Goal: Book appointment/travel/reservation

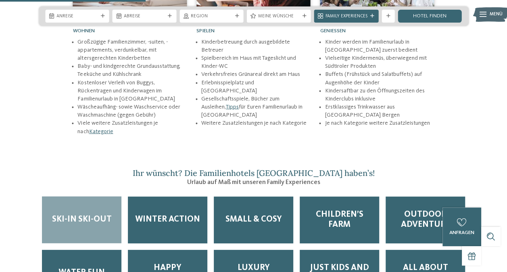
scroll to position [848, 0]
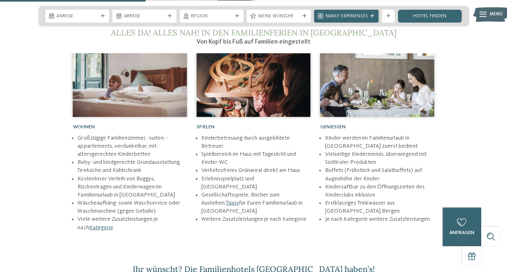
click at [237, 16] on icon at bounding box center [237, 16] width 4 height 4
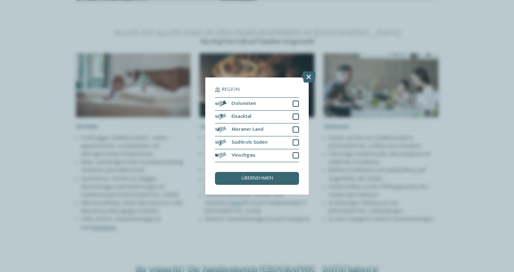
click at [296, 145] on div at bounding box center [295, 142] width 6 height 6
click at [295, 130] on div at bounding box center [295, 129] width 6 height 6
click at [294, 153] on div at bounding box center [295, 155] width 6 height 6
click at [279, 173] on div "übernehmen" at bounding box center [257, 178] width 84 height 13
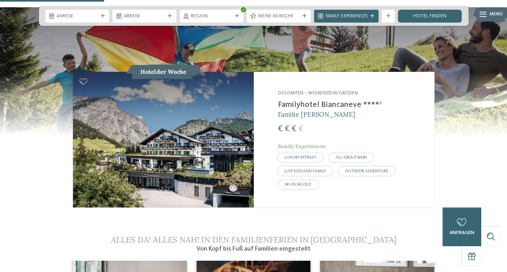
scroll to position [606, 0]
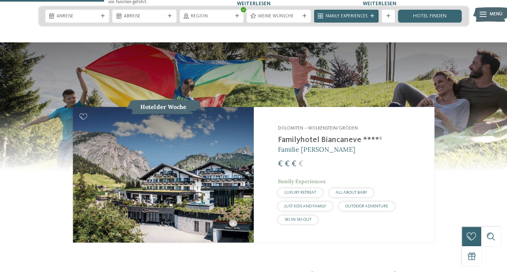
click at [99, 13] on div "Anreise" at bounding box center [77, 16] width 45 height 7
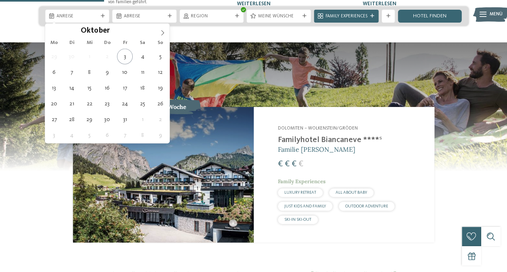
type div "[DATE]"
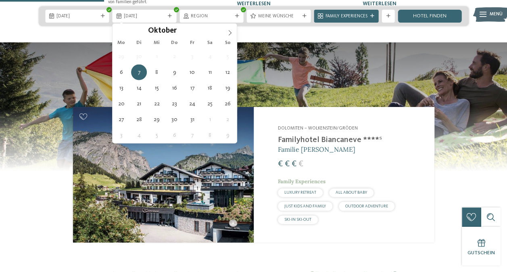
type div "[DATE]"
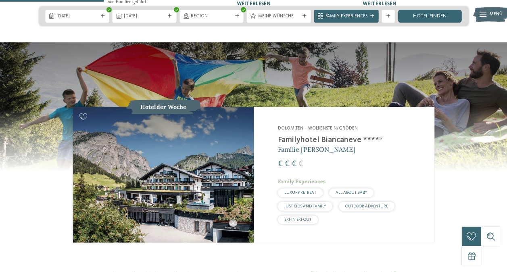
click at [351, 17] on link "Hotel finden" at bounding box center [430, 16] width 64 height 13
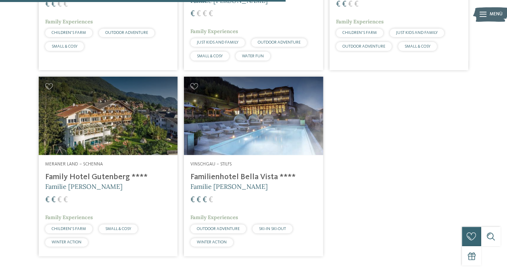
scroll to position [563, 0]
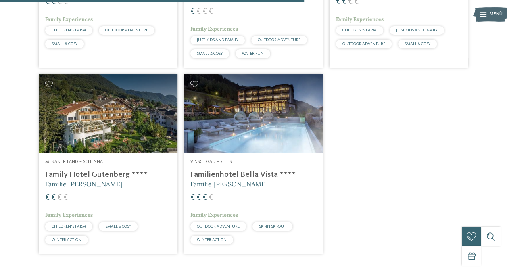
click at [283, 128] on img at bounding box center [253, 113] width 139 height 78
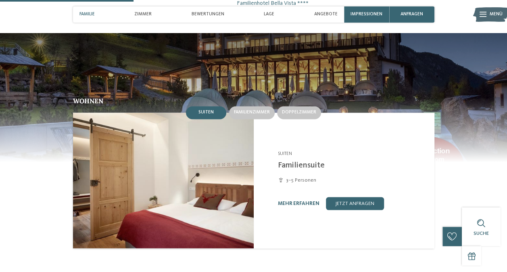
scroll to position [606, 0]
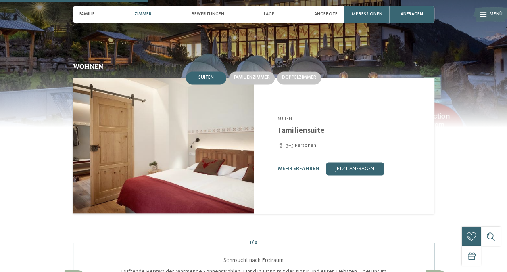
click at [252, 75] on span "Familienzimmer" at bounding box center [252, 77] width 36 height 5
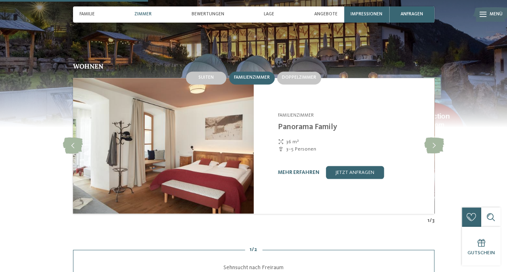
click at [428, 149] on icon at bounding box center [435, 146] width 20 height 16
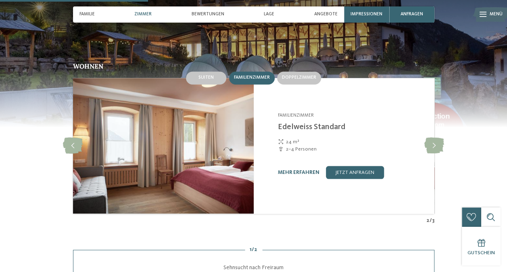
click at [428, 149] on icon at bounding box center [435, 146] width 20 height 16
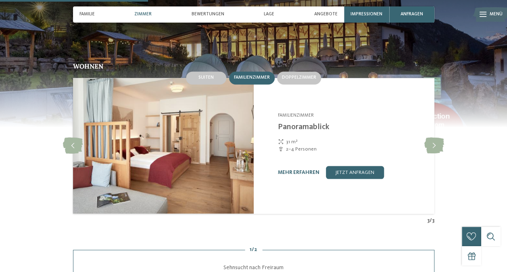
click at [428, 149] on icon at bounding box center [435, 146] width 20 height 16
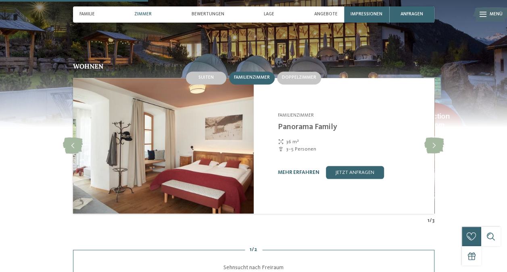
click at [428, 149] on icon at bounding box center [435, 146] width 20 height 16
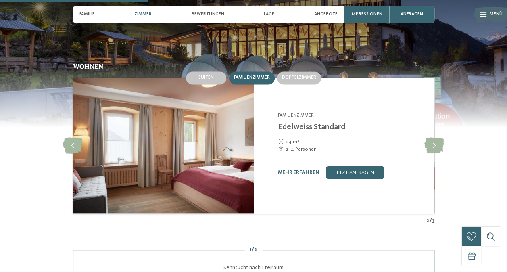
click at [427, 143] on icon at bounding box center [435, 146] width 20 height 16
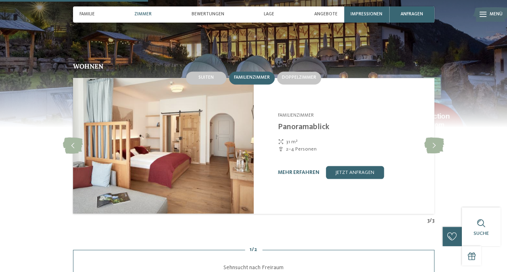
click at [427, 143] on icon at bounding box center [435, 146] width 20 height 16
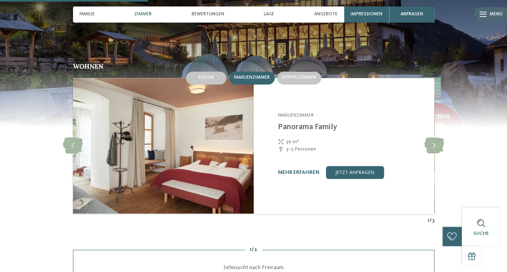
click at [427, 143] on icon at bounding box center [435, 146] width 20 height 16
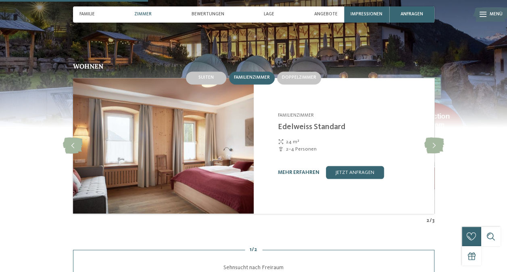
click at [301, 81] on div "Doppelzimmer" at bounding box center [299, 77] width 44 height 13
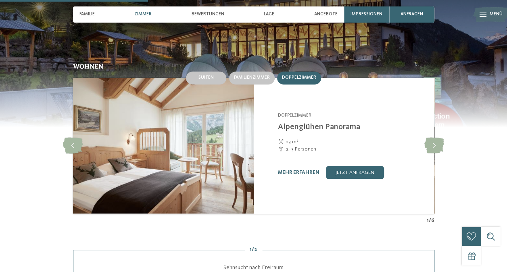
click at [214, 76] on div "Suiten" at bounding box center [206, 77] width 40 height 13
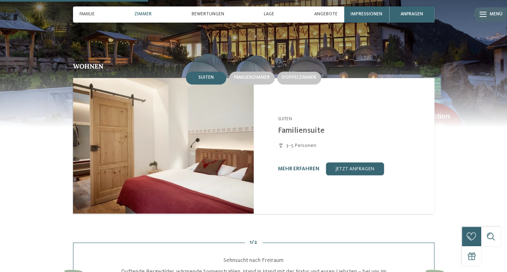
click at [299, 83] on div "Doppelzimmer" at bounding box center [299, 77] width 44 height 13
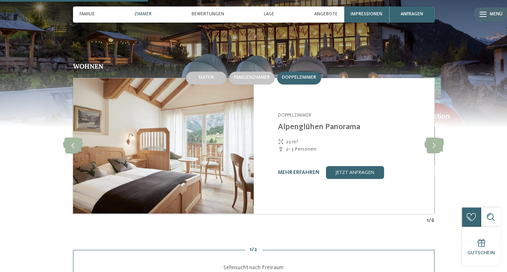
click at [430, 142] on icon at bounding box center [435, 146] width 20 height 16
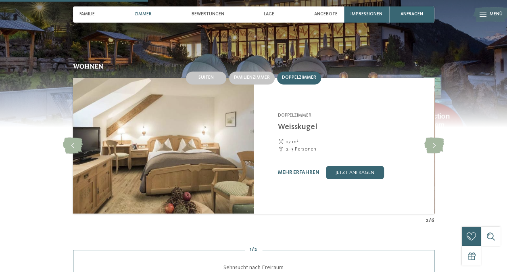
click at [430, 142] on icon at bounding box center [435, 146] width 20 height 16
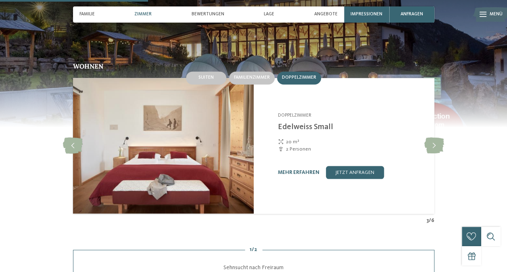
click at [430, 142] on icon at bounding box center [435, 146] width 20 height 16
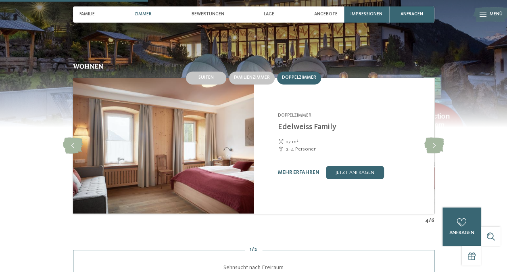
click at [430, 142] on icon at bounding box center [435, 146] width 20 height 16
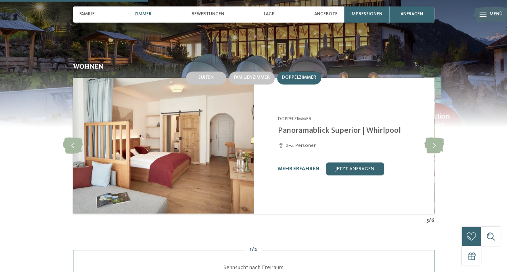
click at [430, 142] on icon at bounding box center [435, 146] width 20 height 16
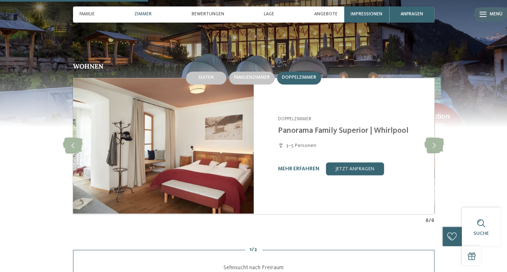
click at [438, 153] on icon at bounding box center [435, 146] width 20 height 16
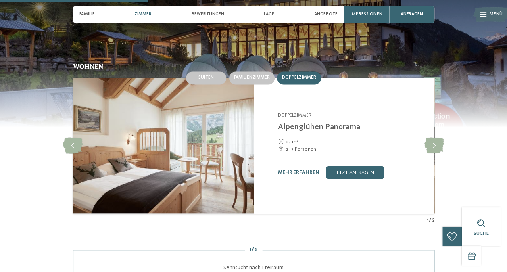
click at [208, 78] on span "Suiten" at bounding box center [206, 77] width 15 height 5
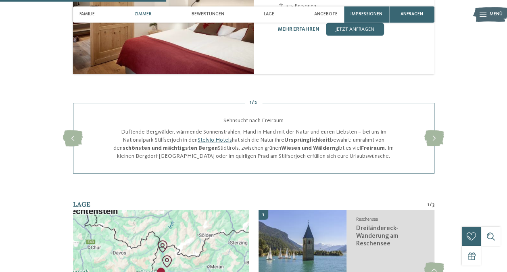
scroll to position [646, 0]
